Goal: Use online tool/utility: Utilize a website feature to perform a specific function

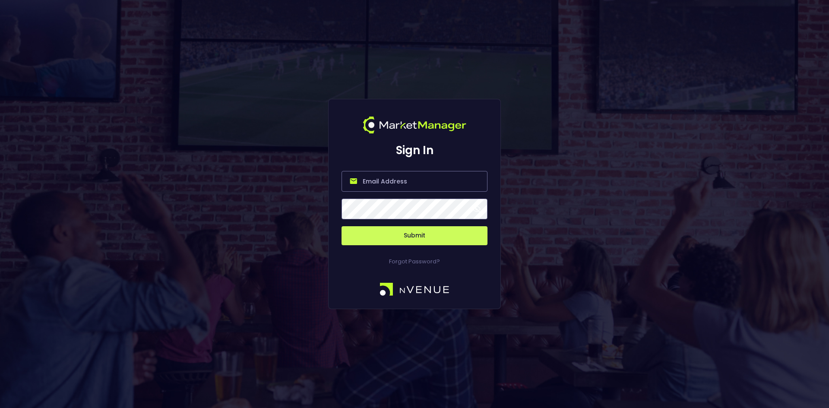
click at [368, 183] on input "email" at bounding box center [415, 181] width 146 height 21
type input "[EMAIL_ADDRESS][DOMAIN_NAME]"
click at [397, 235] on button "Submit" at bounding box center [415, 235] width 146 height 19
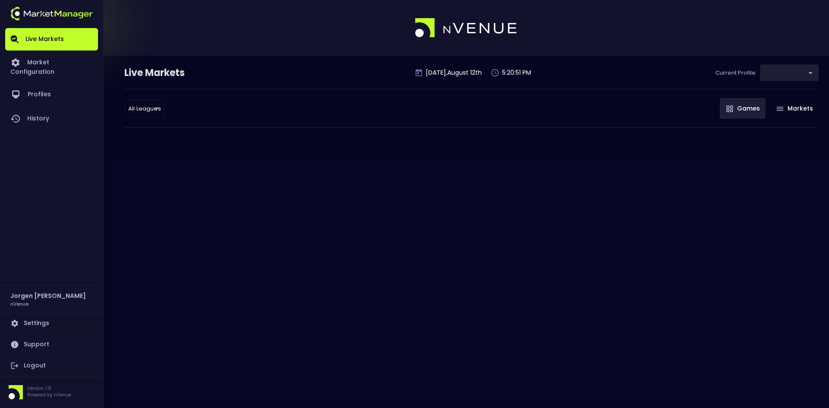
type input "d66ee90f-df8e-430e-a05c-aaf70ad95ad9"
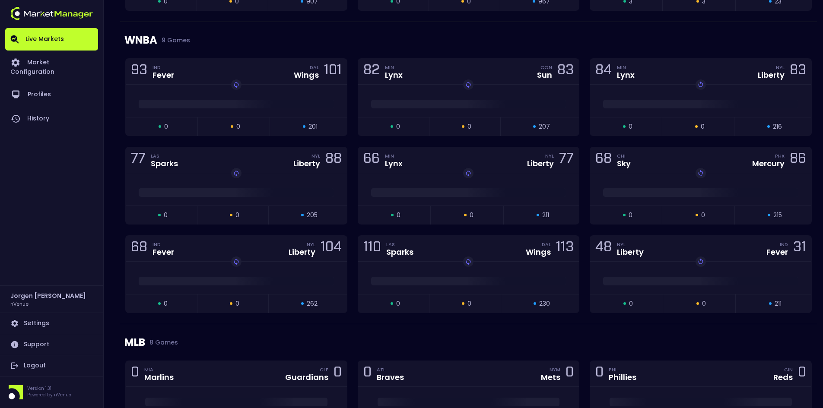
scroll to position [605, 0]
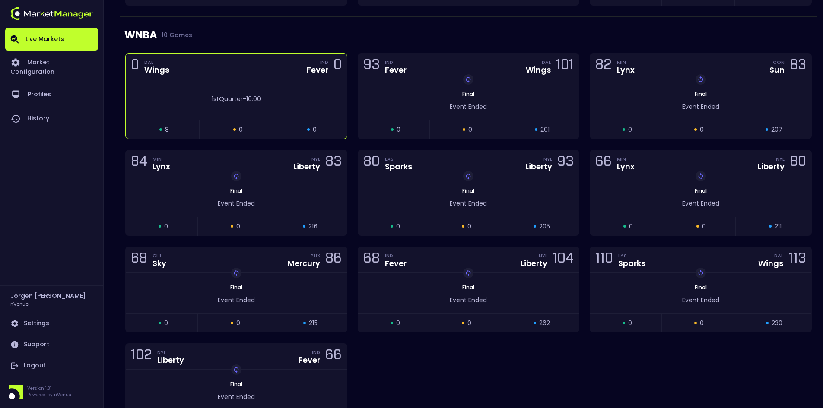
click at [267, 81] on div "1st Quarter - 10:00" at bounding box center [236, 99] width 221 height 41
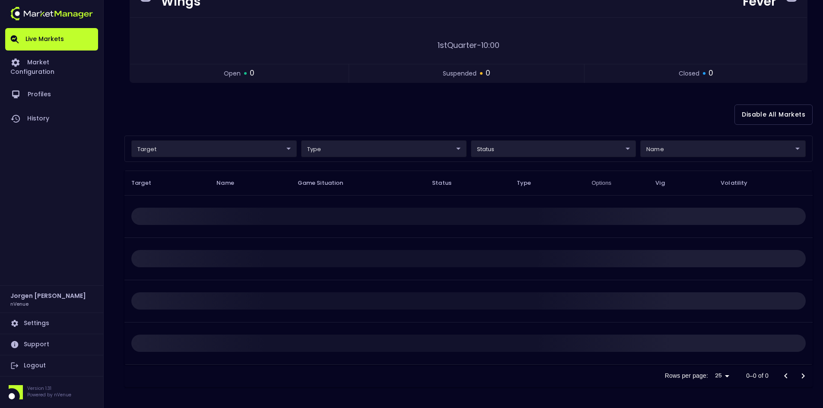
scroll to position [0, 0]
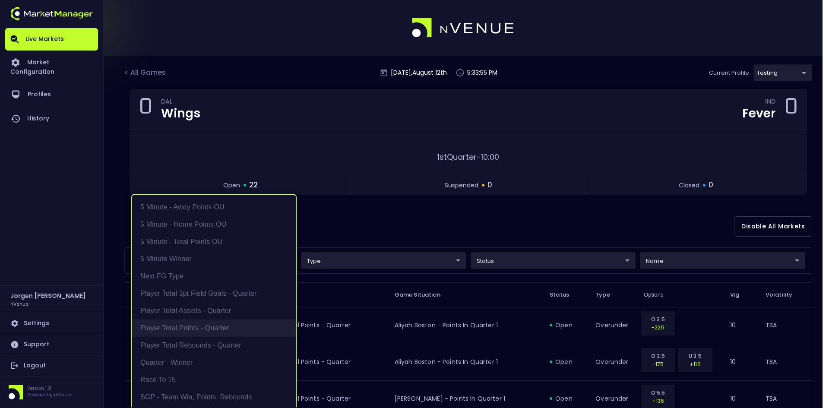
click at [193, 330] on li "Player Total Points - Quarter" at bounding box center [214, 328] width 165 height 17
type input "Player Total Points - Quarter"
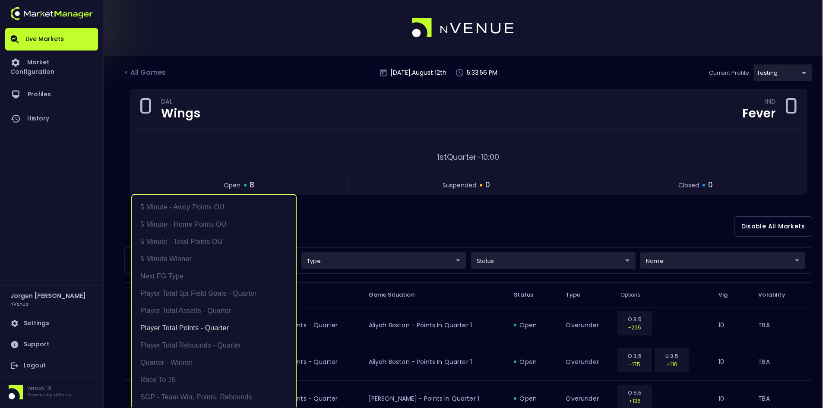
click at [427, 226] on div at bounding box center [414, 204] width 829 height 408
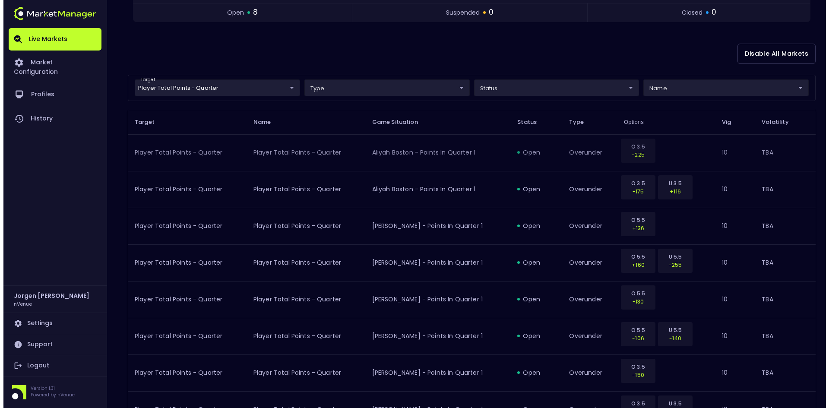
scroll to position [216, 0]
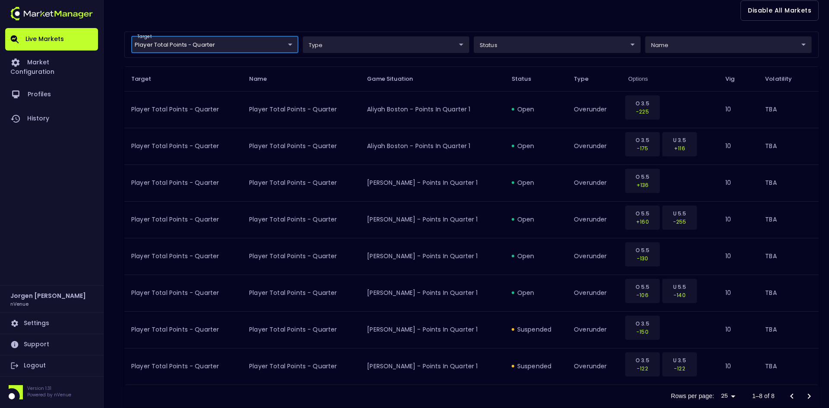
click at [218, 44] on body "Live Markets Market Configuration Profiles History [PERSON_NAME] nVenue Setting…" at bounding box center [414, 106] width 829 height 644
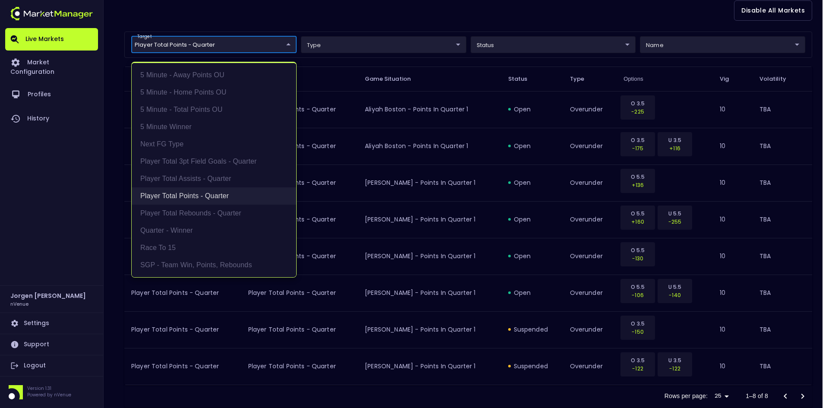
click at [184, 194] on li "Player Total Points - Quarter" at bounding box center [214, 195] width 165 height 17
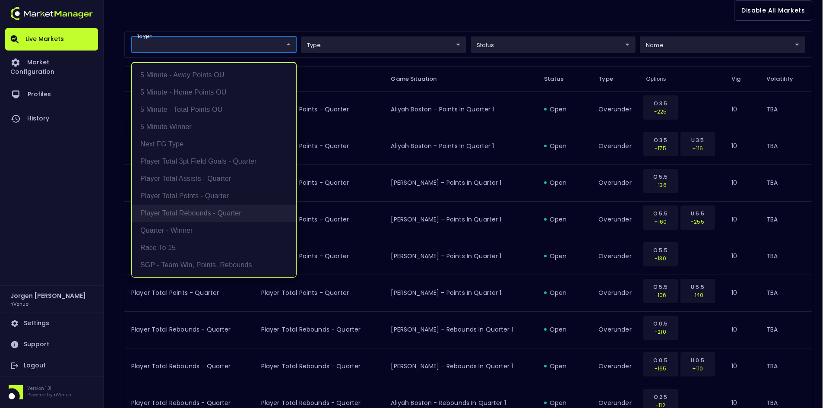
click at [184, 210] on li "Player Total Rebounds - Quarter" at bounding box center [214, 213] width 165 height 17
type input "Player Total Rebounds - Quarter"
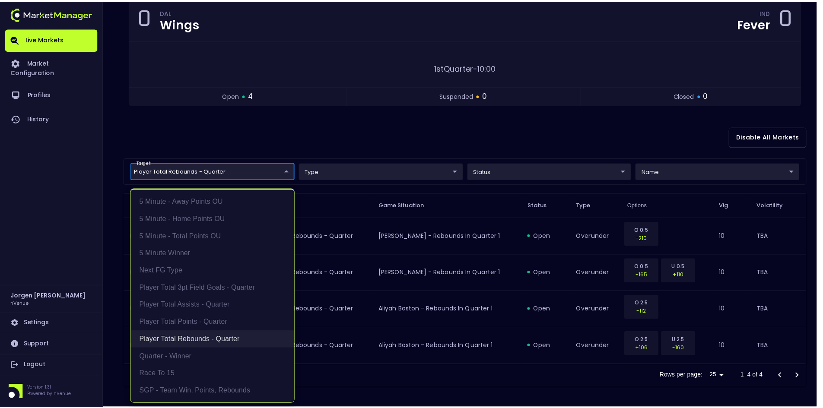
scroll to position [89, 0]
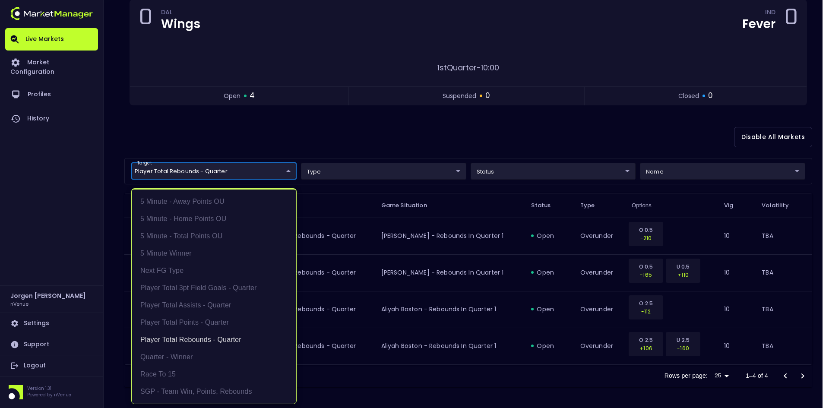
click at [414, 145] on div at bounding box center [414, 204] width 829 height 408
